Goal: Information Seeking & Learning: Learn about a topic

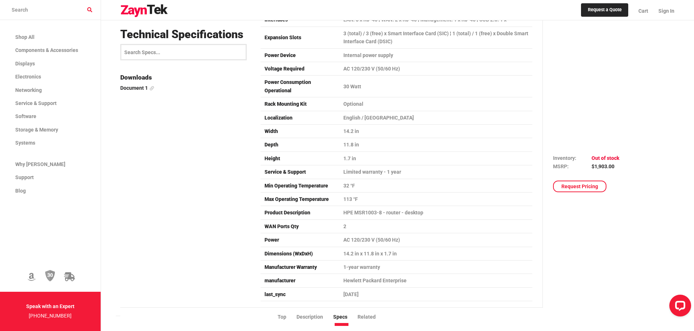
scroll to position [1562, 0]
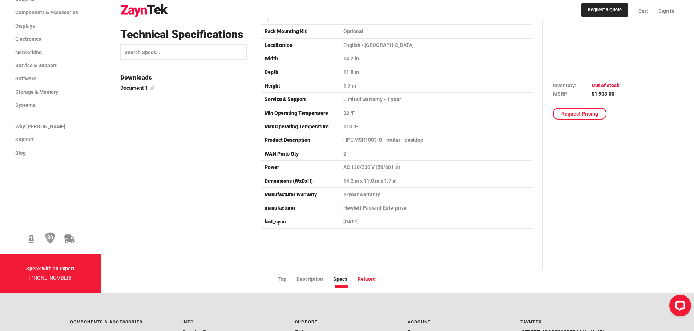
click at [365, 275] on li "Related" at bounding box center [371, 279] width 28 height 8
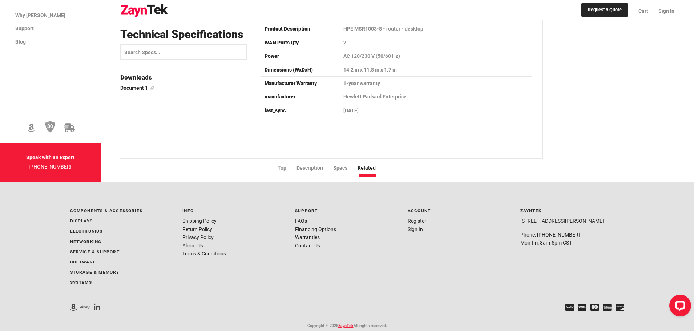
scroll to position [1678, 0]
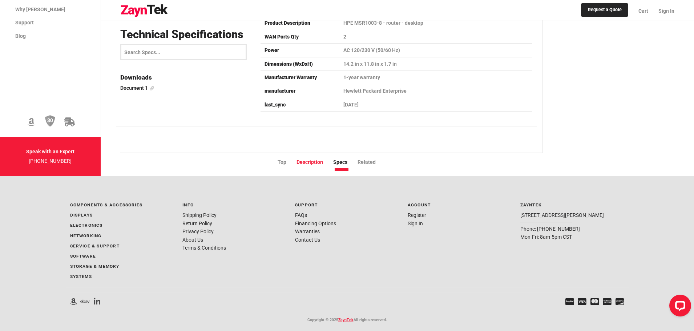
click at [313, 158] on li "Description" at bounding box center [314, 162] width 37 height 8
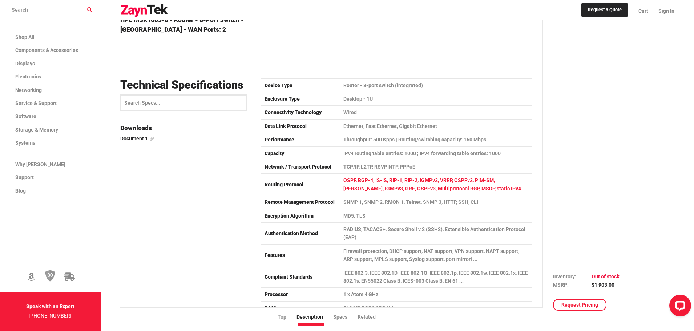
scroll to position [1192, 0]
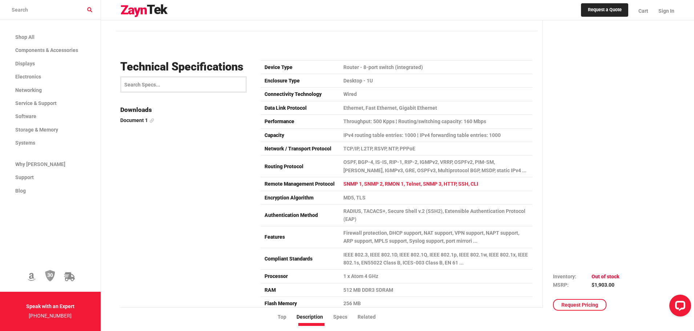
click at [450, 177] on td "SNMP 1, SNMP 2, RMON 1, Telnet, SNMP 3, HTTP, SSH, CLI" at bounding box center [436, 183] width 192 height 13
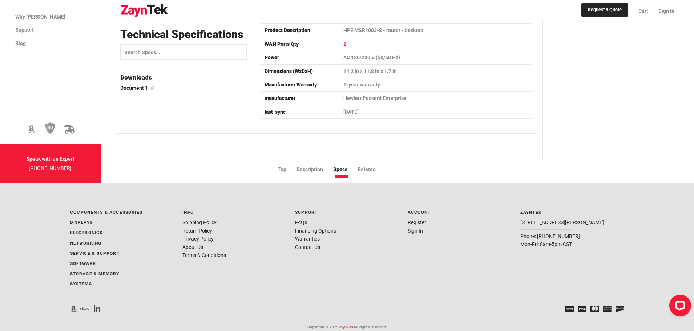
scroll to position [1678, 0]
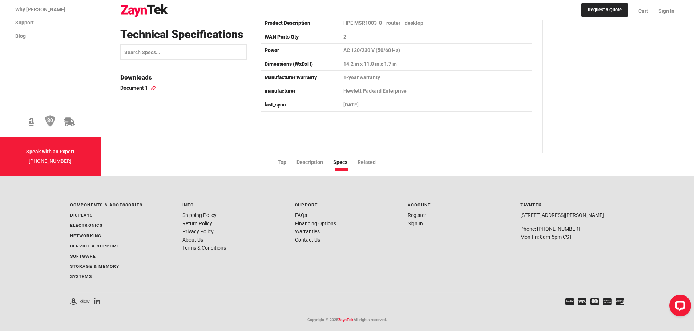
click at [141, 88] on link "Document 1" at bounding box center [185, 88] width 131 height 8
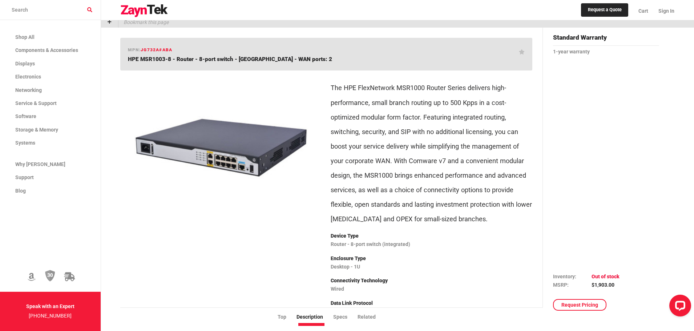
scroll to position [0, 0]
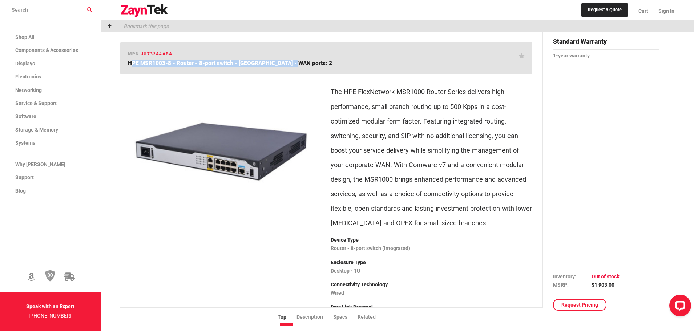
drag, startPoint x: 123, startPoint y: 60, endPoint x: 290, endPoint y: 69, distance: 167.3
click at [290, 69] on div "mpn: JG732A#ABA HPE MSR1003-8 - Router - 8-port switch - [GEOGRAPHIC_DATA] - WA…" at bounding box center [325, 58] width 411 height 33
copy span "HPE MSR1003-8 - Router - 8-port switch - [GEOGRAPHIC_DATA] - WAN ports: 2"
